Goal: Transaction & Acquisition: Purchase product/service

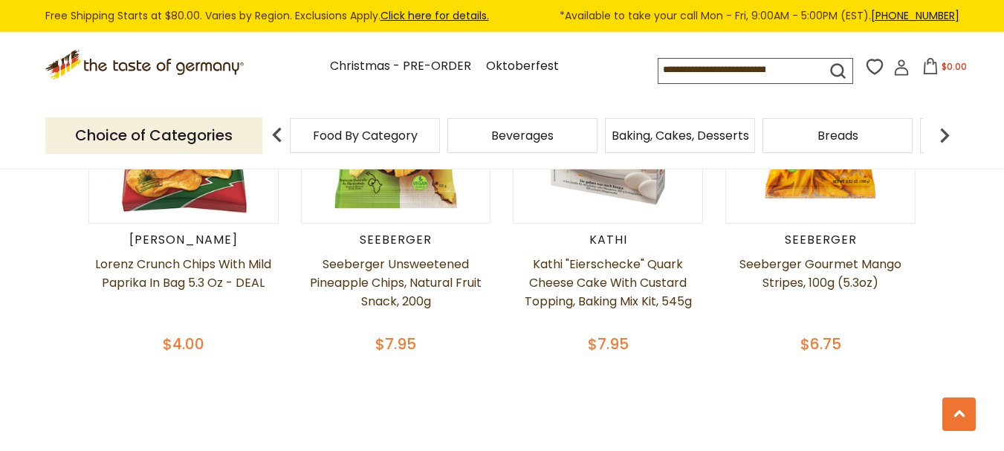
scroll to position [804, 0]
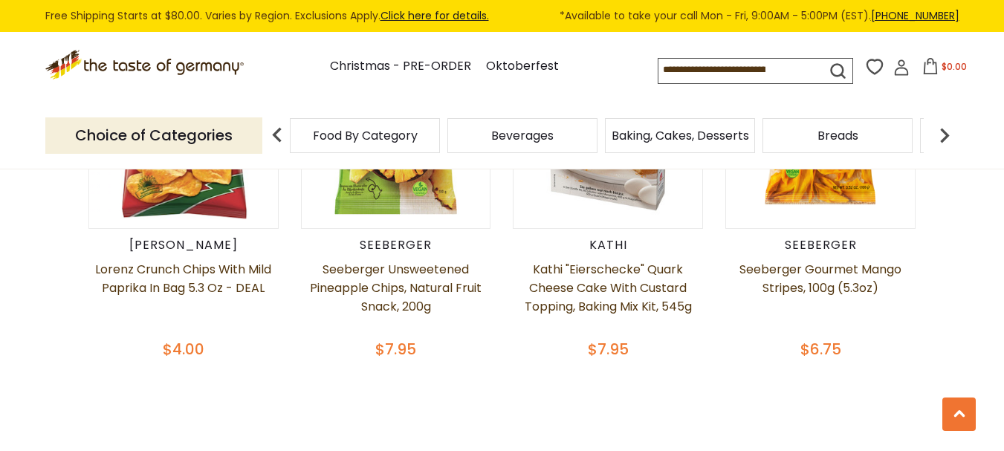
click at [44, 184] on div "[PERSON_NAME] Chips with [PERSON_NAME] in Bag 5.3 oz - DEAL $4.00 [PERSON_NAME]…" at bounding box center [502, 194] width 944 height 384
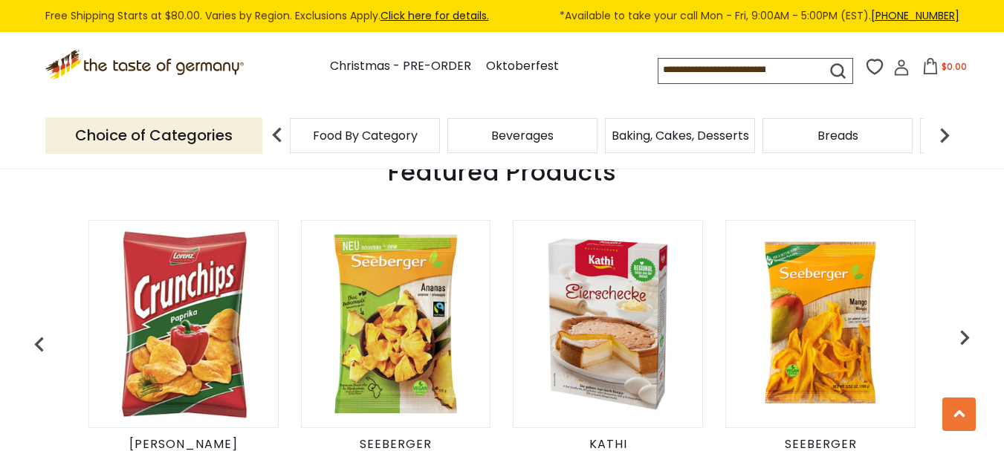
scroll to position [604, 0]
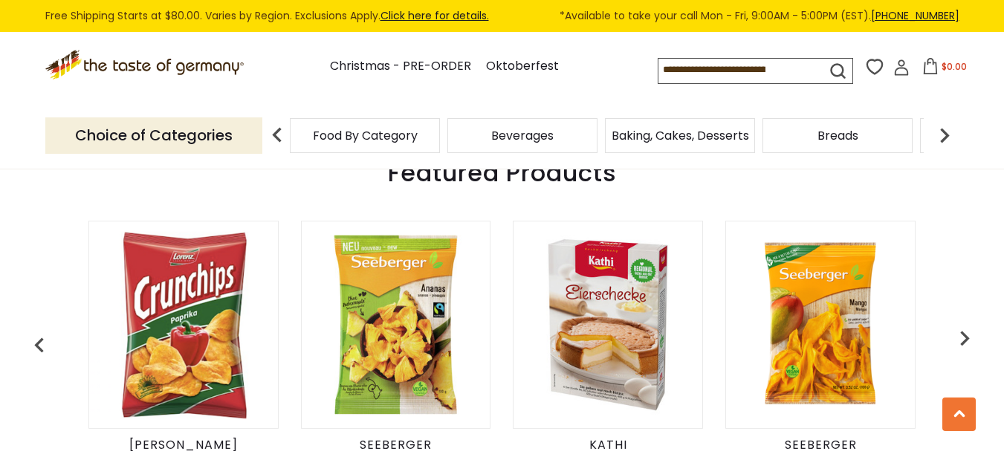
click at [944, 141] on img at bounding box center [944, 135] width 30 height 30
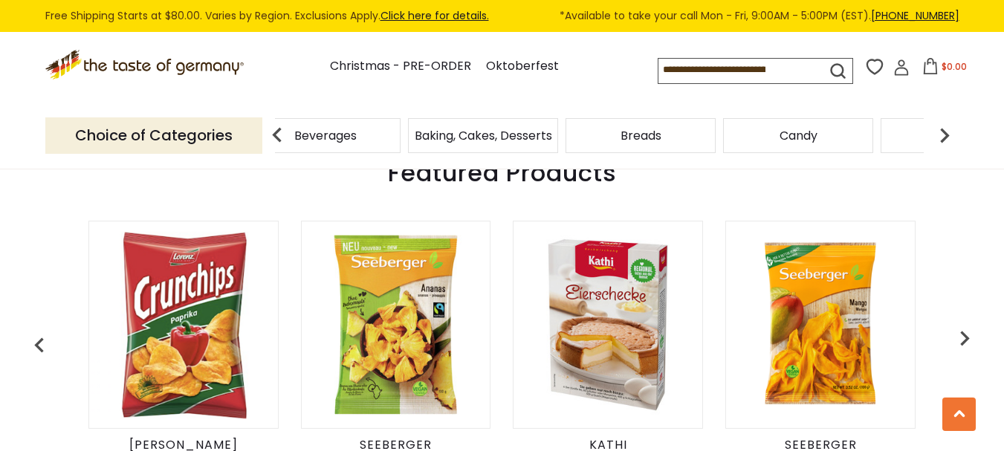
click at [944, 141] on img at bounding box center [944, 135] width 30 height 30
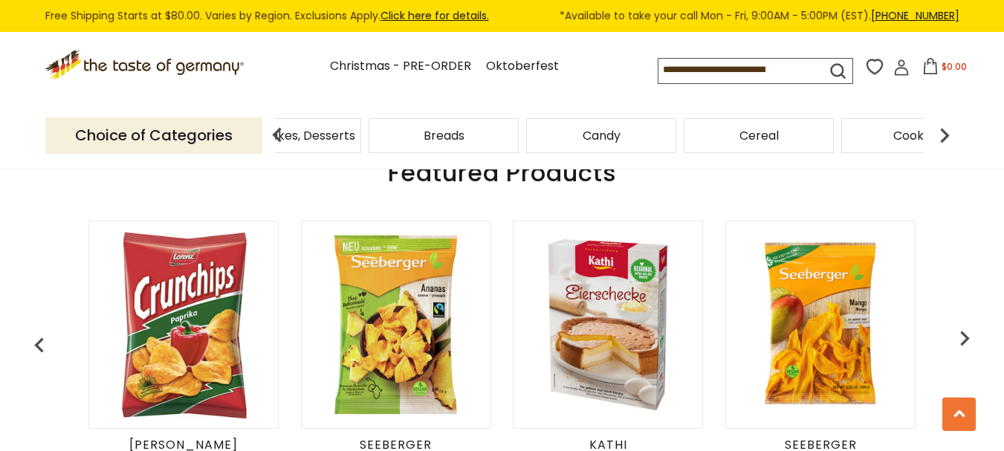
click at [944, 141] on img at bounding box center [944, 135] width 30 height 30
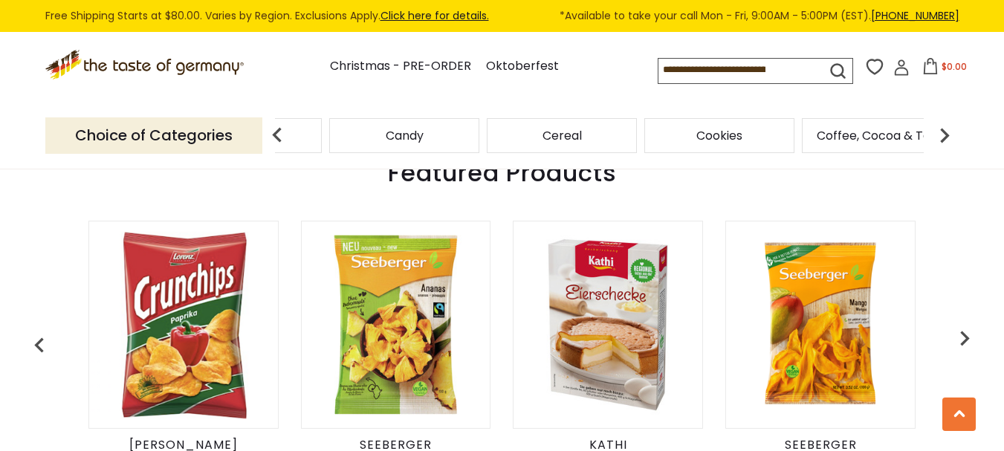
click at [944, 141] on img at bounding box center [944, 135] width 30 height 30
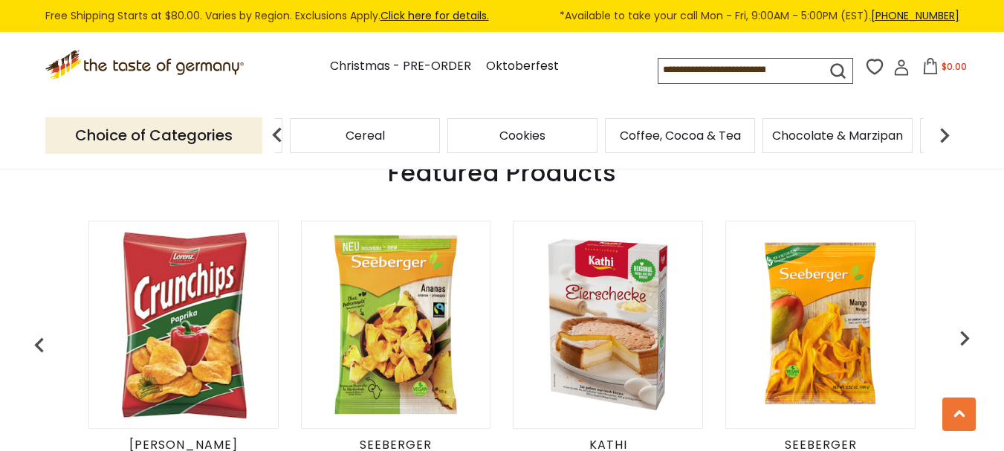
click at [542, 140] on span "Cookies" at bounding box center [522, 135] width 46 height 11
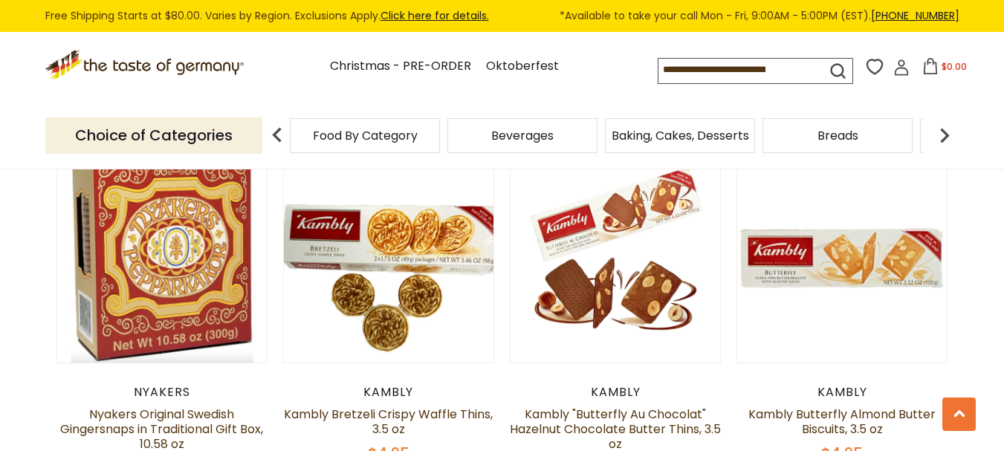
scroll to position [2296, 0]
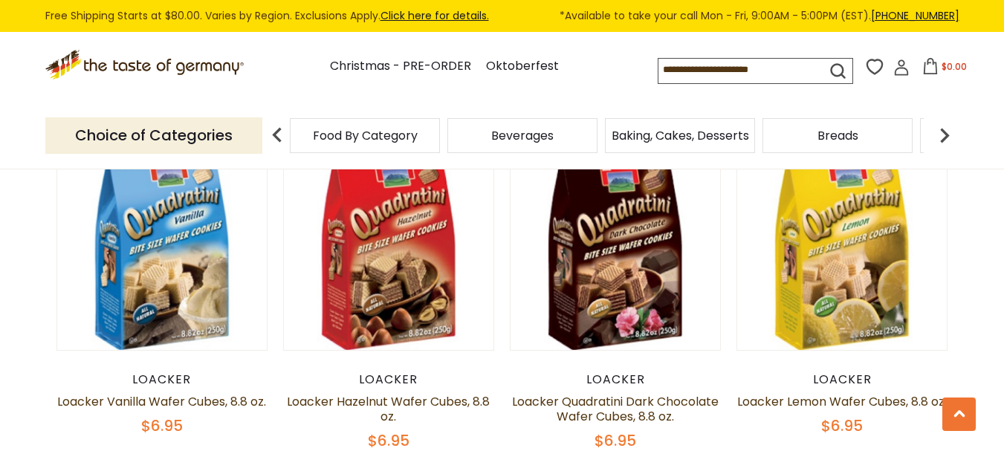
scroll to position [3014, 0]
drag, startPoint x: 51, startPoint y: 330, endPoint x: 30, endPoint y: 336, distance: 20.9
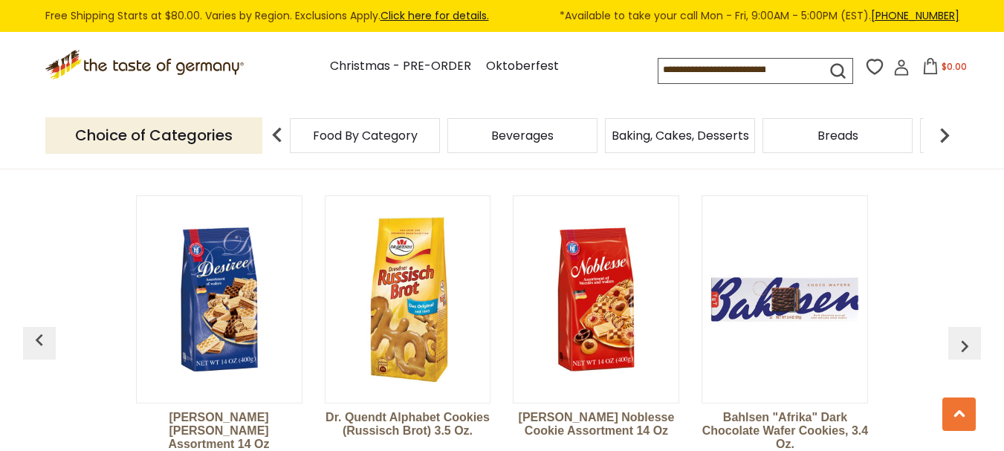
scroll to position [3943, 0]
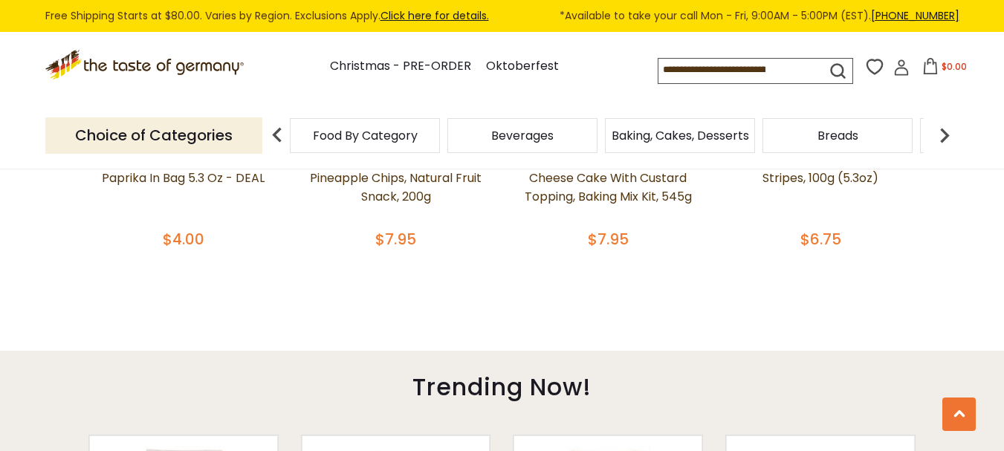
scroll to position [907, 0]
